Goal: Information Seeking & Learning: Learn about a topic

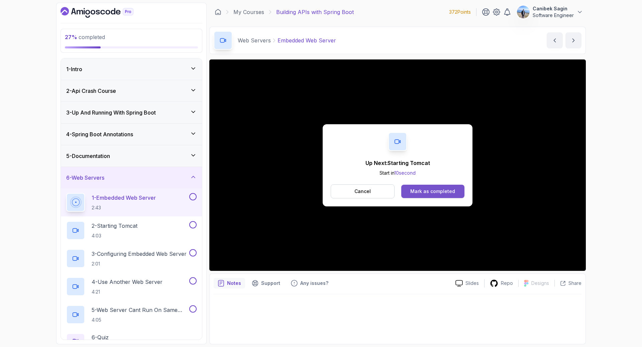
click at [445, 190] on div "Mark as completed" at bounding box center [432, 191] width 45 height 7
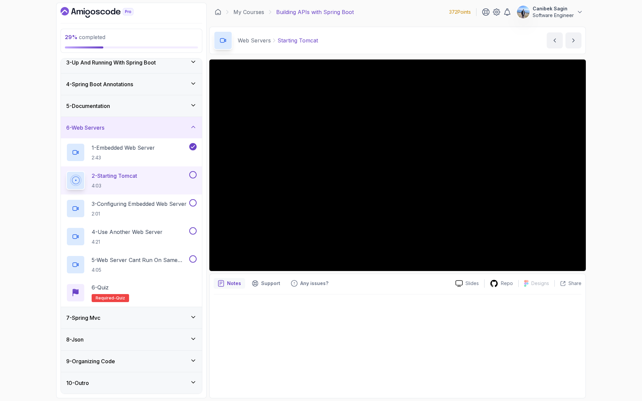
scroll to position [67, 0]
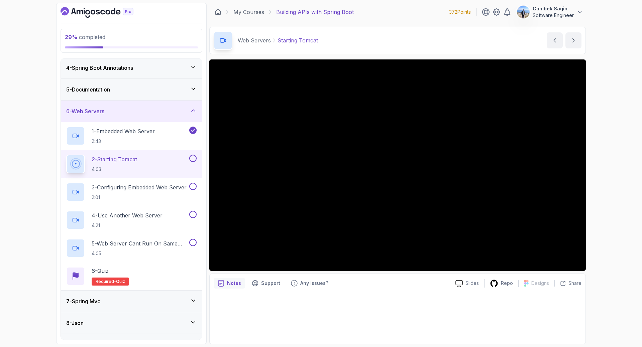
click at [572, 305] on div at bounding box center [398, 318] width 368 height 46
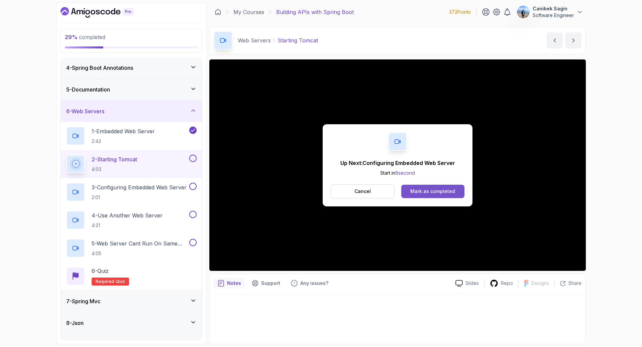
click at [444, 190] on div "Mark as completed" at bounding box center [432, 191] width 45 height 7
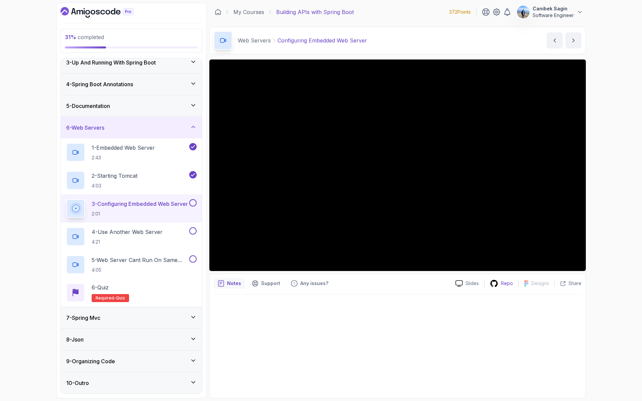
scroll to position [67, 0]
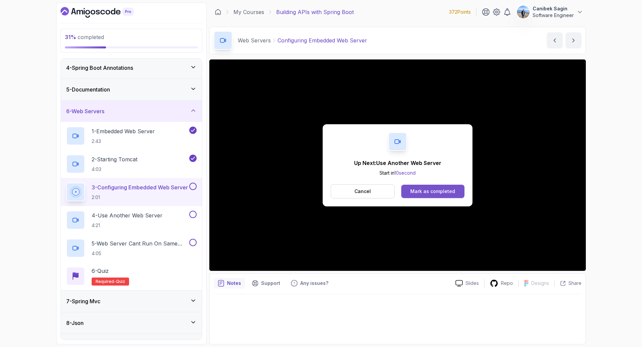
click at [435, 192] on div "Mark as completed" at bounding box center [432, 191] width 45 height 7
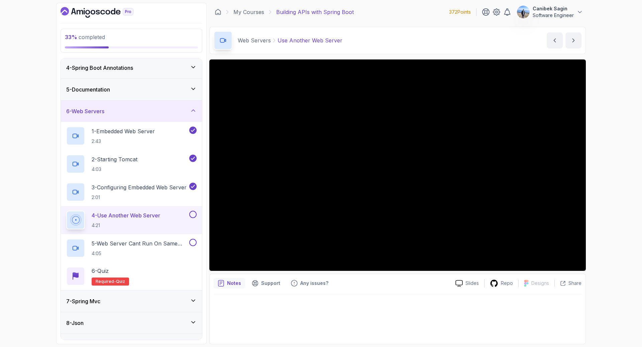
click at [195, 215] on button at bounding box center [192, 214] width 7 height 7
click at [160, 216] on p "4 - Use Another Web Server" at bounding box center [126, 216] width 69 height 8
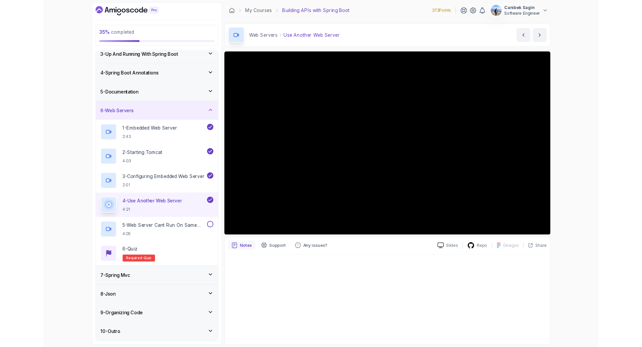
scroll to position [67, 0]
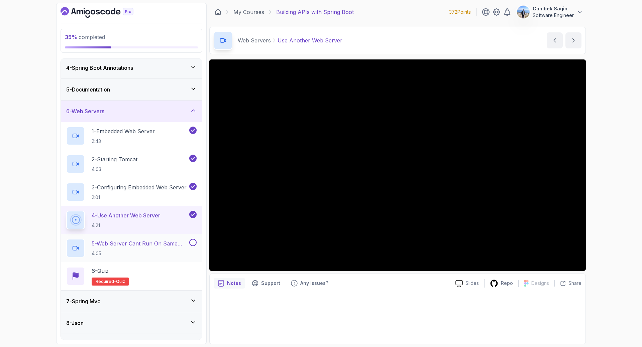
click at [196, 243] on button at bounding box center [192, 242] width 7 height 7
click at [192, 245] on icon at bounding box center [193, 242] width 6 height 7
click at [192, 244] on button at bounding box center [192, 242] width 7 height 7
click at [180, 299] on div "7 - Spring Mvc" at bounding box center [131, 302] width 130 height 8
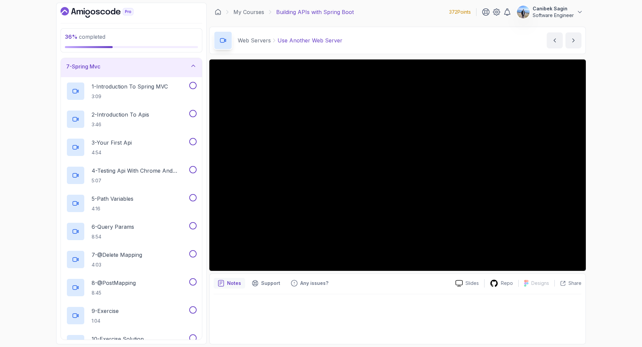
scroll to position [133, 0]
click at [161, 69] on div "7 - Spring Mvc" at bounding box center [131, 66] width 130 height 8
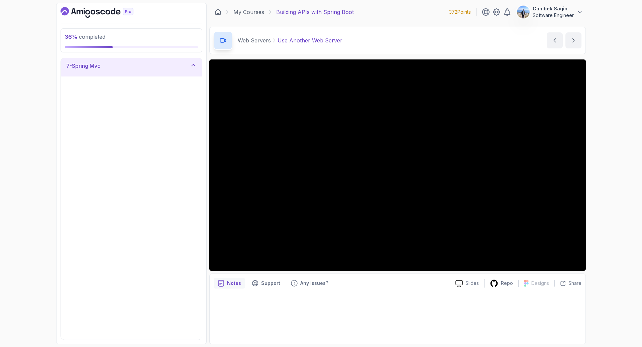
scroll to position [0, 0]
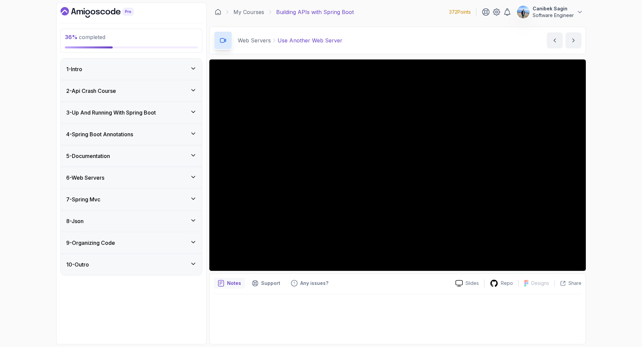
click at [137, 177] on div "6 - Web Servers" at bounding box center [131, 178] width 130 height 8
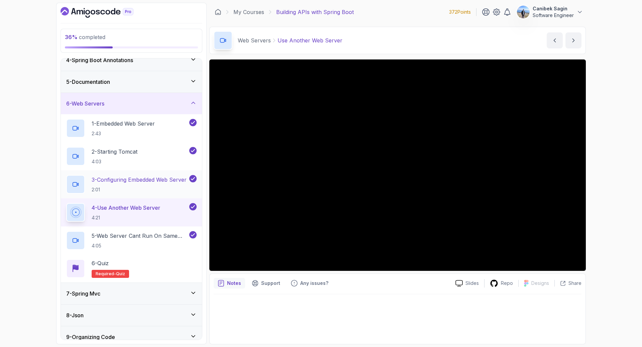
scroll to position [104, 0]
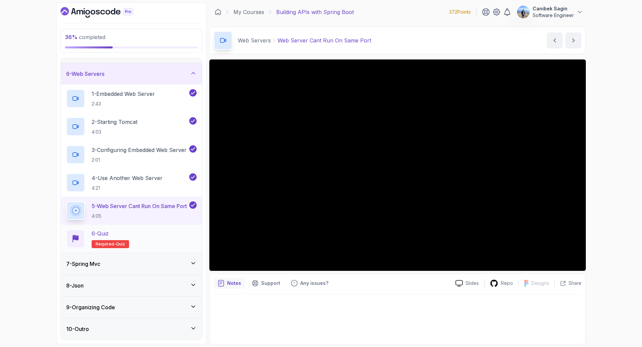
click at [159, 245] on div "6 - Quiz Required- quiz" at bounding box center [131, 239] width 130 height 19
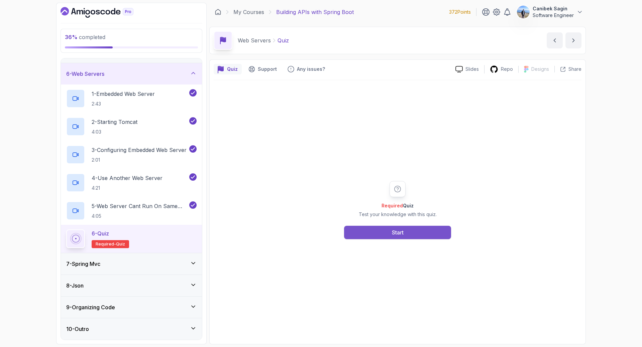
click at [407, 236] on button "Start" at bounding box center [397, 232] width 107 height 13
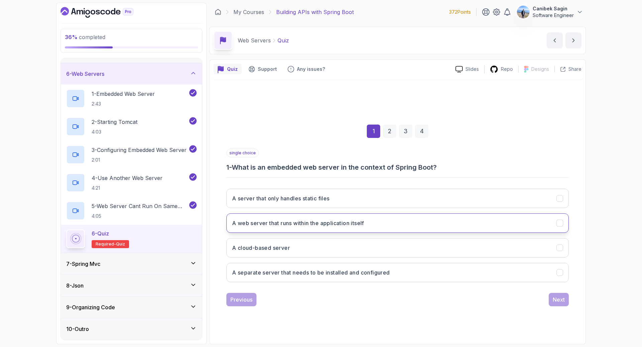
click at [289, 225] on h3 "A web server that runs within the application itself" at bounding box center [298, 223] width 132 height 8
click at [559, 300] on div "Next" at bounding box center [559, 300] width 12 height 8
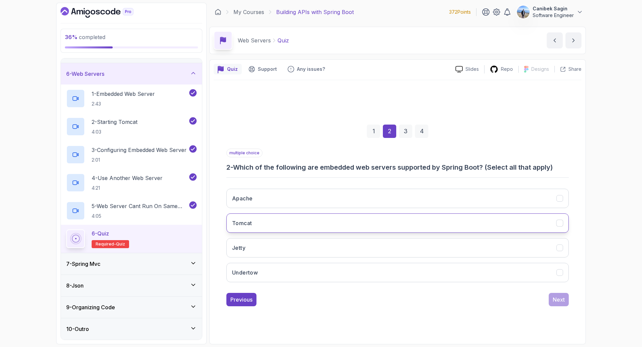
click at [304, 222] on button "Tomcat" at bounding box center [397, 223] width 342 height 19
click at [559, 300] on div "Next" at bounding box center [559, 300] width 12 height 8
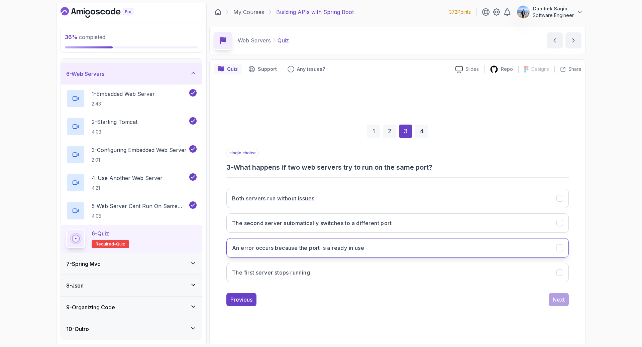
click at [288, 249] on h3 "An error occurs because the port is already in use" at bounding box center [298, 248] width 132 height 8
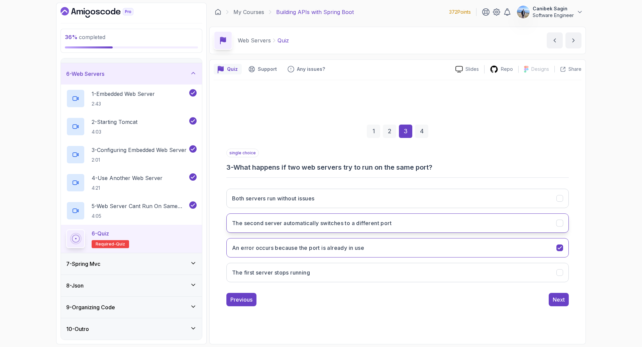
click at [283, 222] on h3 "The second server automatically switches to a different port" at bounding box center [311, 223] width 159 height 8
click at [284, 245] on h3 "An error occurs because the port is already in use" at bounding box center [298, 248] width 132 height 8
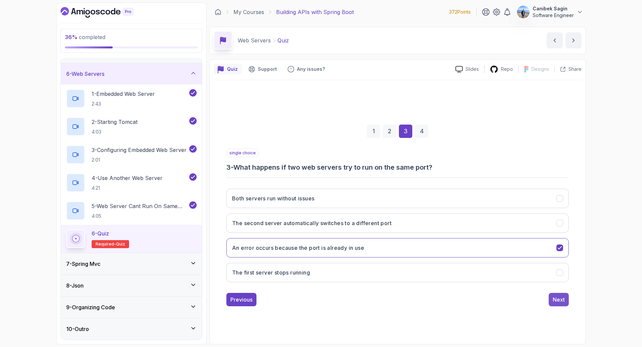
click at [560, 301] on div "Next" at bounding box center [559, 300] width 12 height 8
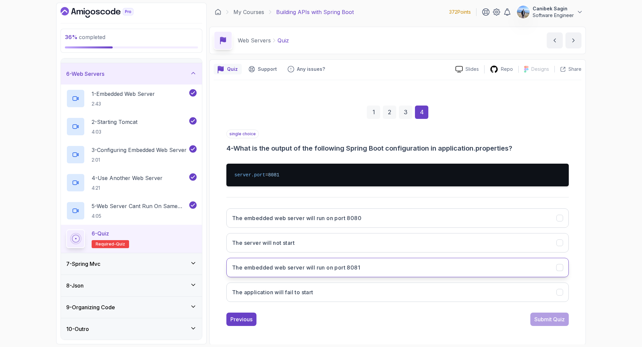
click at [357, 270] on h3 "The embedded web server will run on port 8081" at bounding box center [296, 268] width 128 height 8
click at [542, 322] on div "Submit Quiz" at bounding box center [549, 320] width 30 height 8
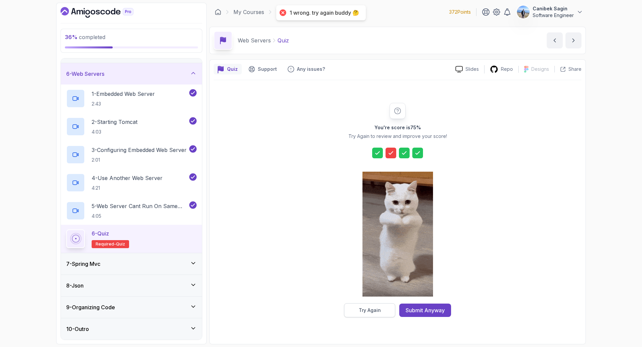
click at [372, 312] on div "Try Again" at bounding box center [370, 310] width 22 height 7
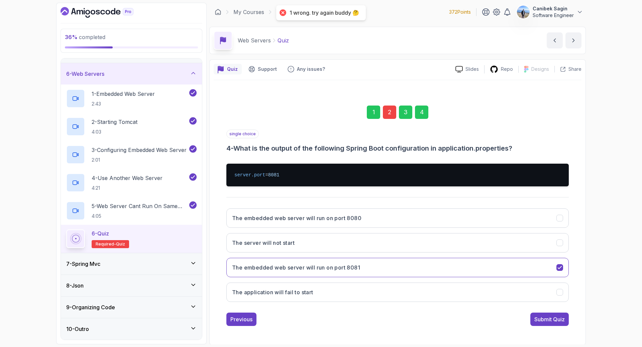
click at [392, 111] on div "2" at bounding box center [389, 112] width 13 height 13
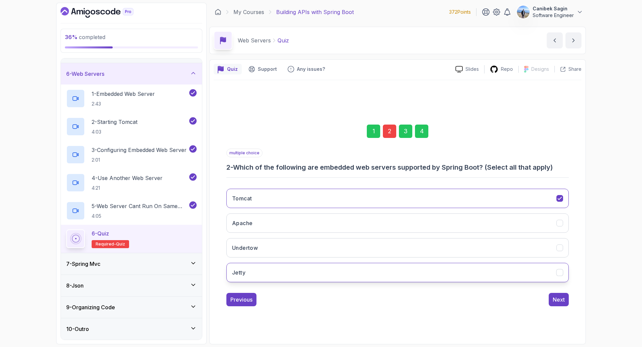
click at [408, 266] on button "Jetty" at bounding box center [397, 272] width 342 height 19
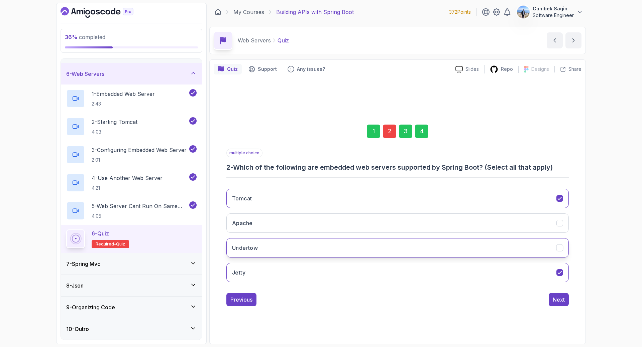
click at [416, 251] on button "Undertow" at bounding box center [397, 247] width 342 height 19
click at [562, 300] on div "Next" at bounding box center [559, 300] width 12 height 8
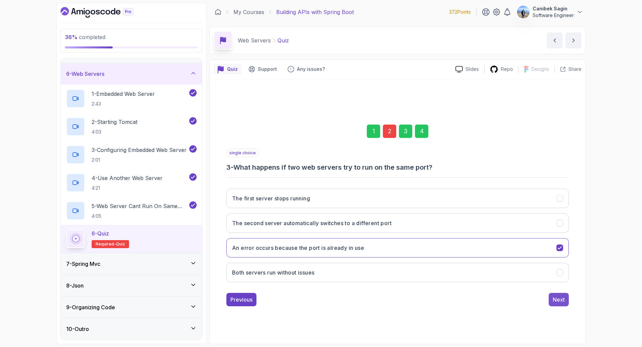
click at [561, 299] on div "Next" at bounding box center [559, 300] width 12 height 8
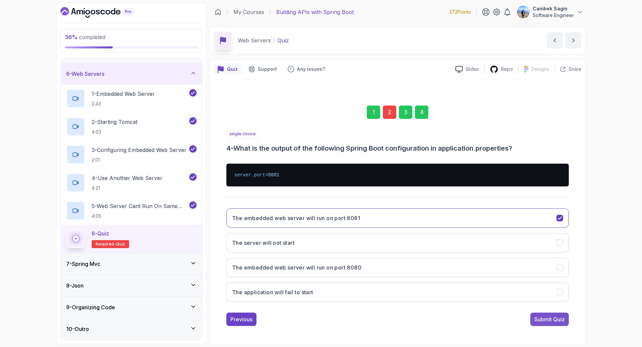
click at [551, 320] on div "Submit Quiz" at bounding box center [549, 320] width 30 height 8
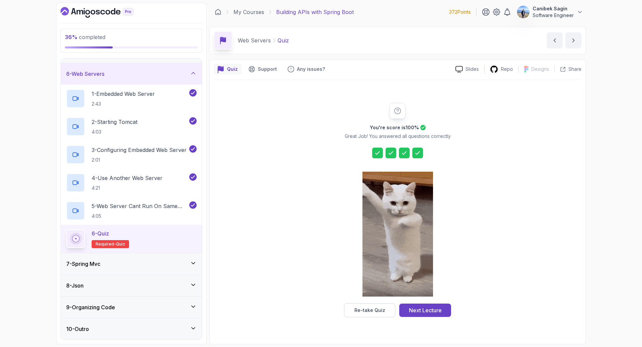
click at [425, 309] on div "Next Lecture" at bounding box center [425, 311] width 33 height 8
